Goal: Task Accomplishment & Management: Use online tool/utility

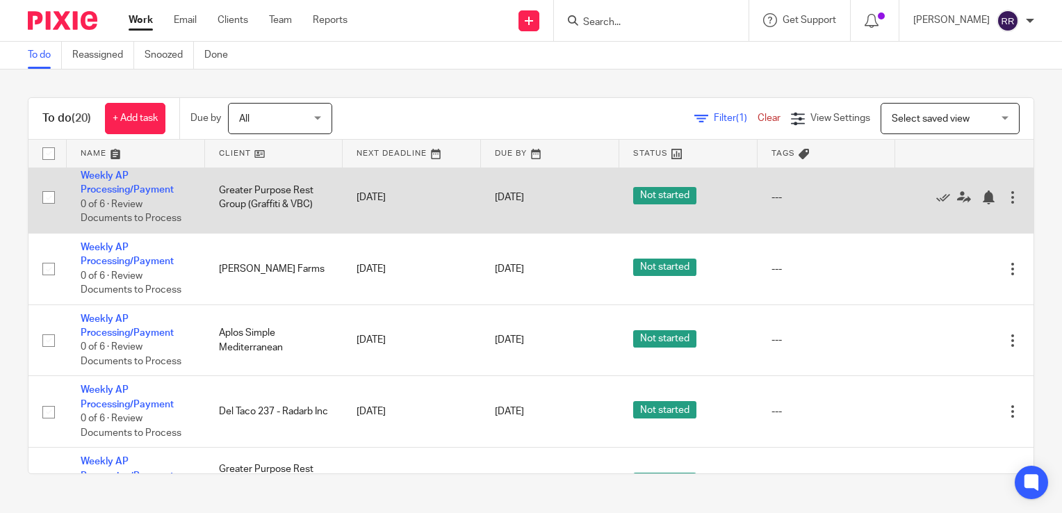
scroll to position [406, 0]
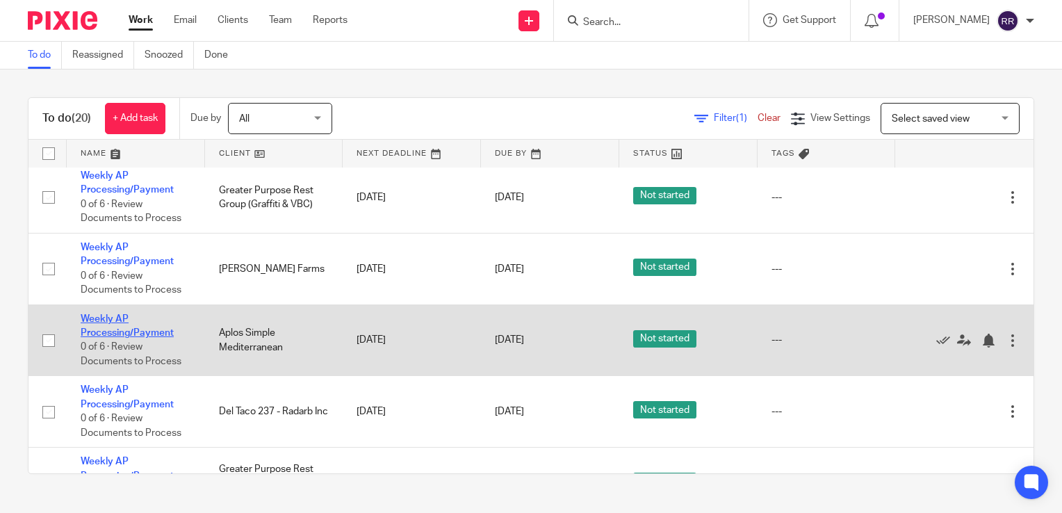
click at [127, 337] on link "Weekly AP Processing/Payment" at bounding box center [127, 326] width 93 height 24
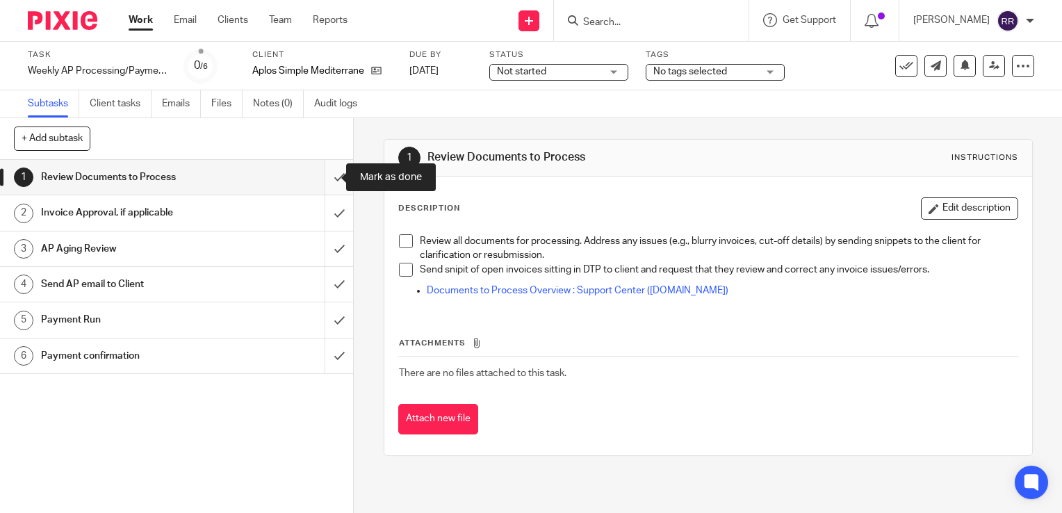
click at [320, 170] on input "submit" at bounding box center [176, 177] width 353 height 35
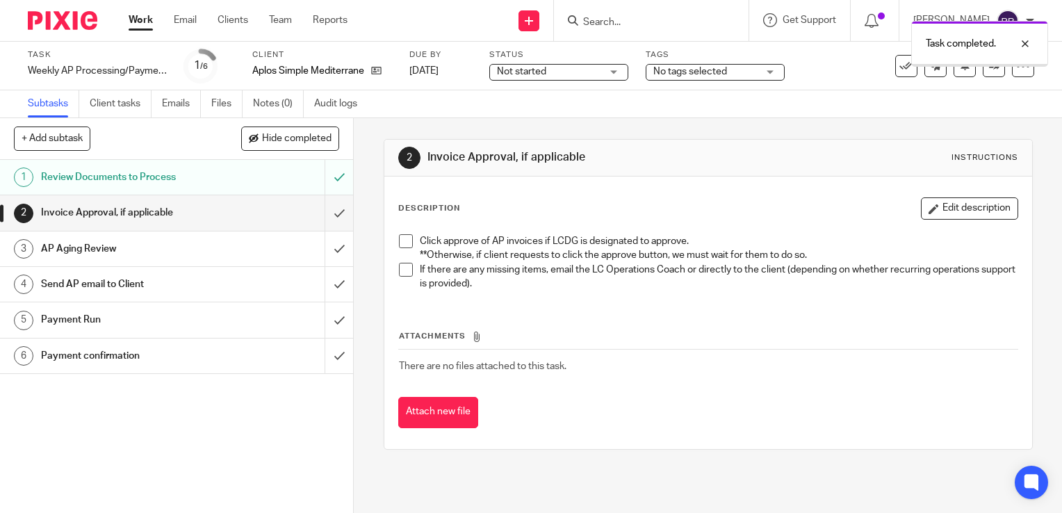
click at [328, 213] on input "submit" at bounding box center [176, 212] width 353 height 35
